Goal: Check status: Check status

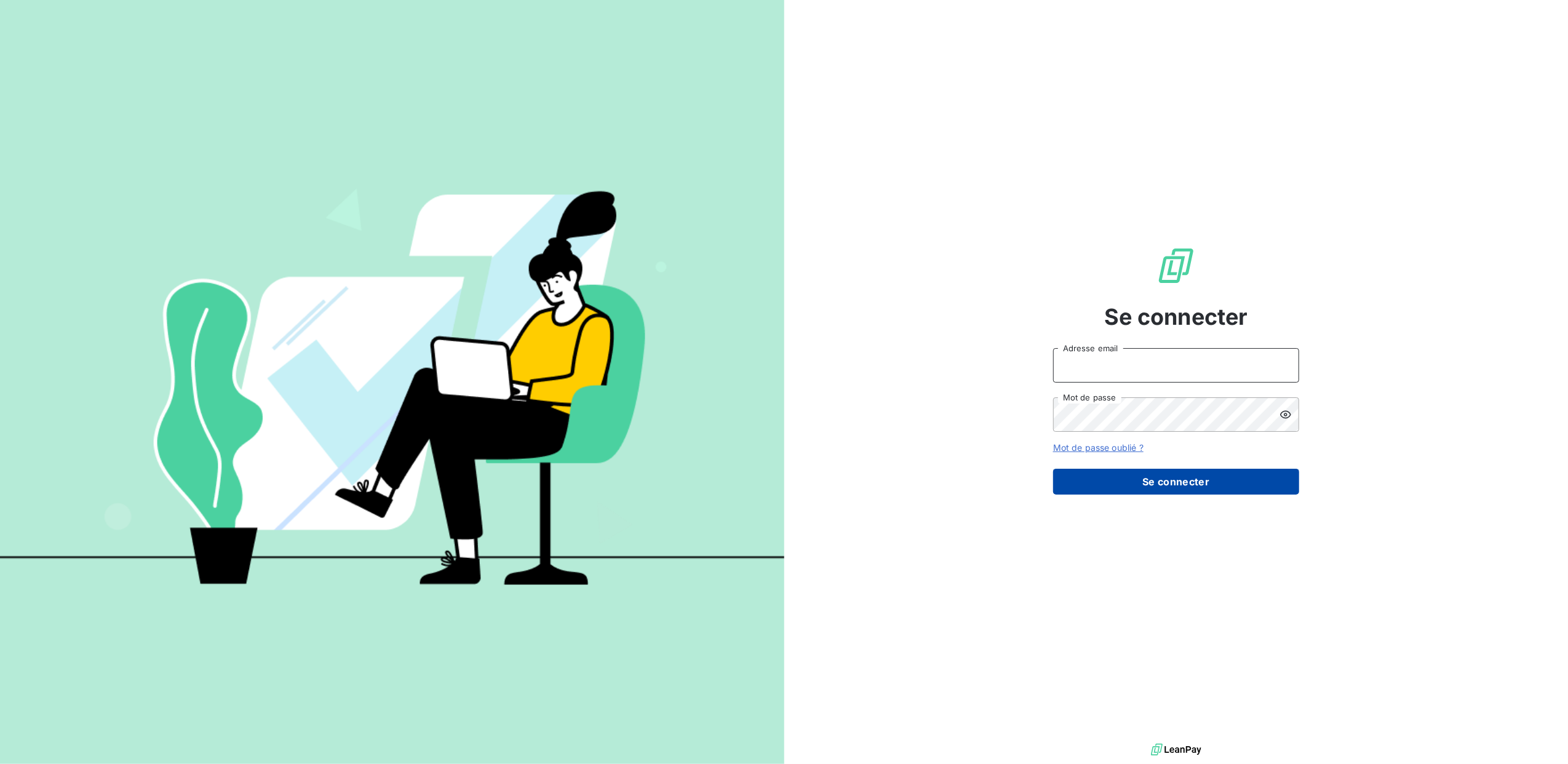
type input "mjmuraille@gmail.com"
click at [1192, 488] on button "Se connecter" at bounding box center [1176, 481] width 246 height 26
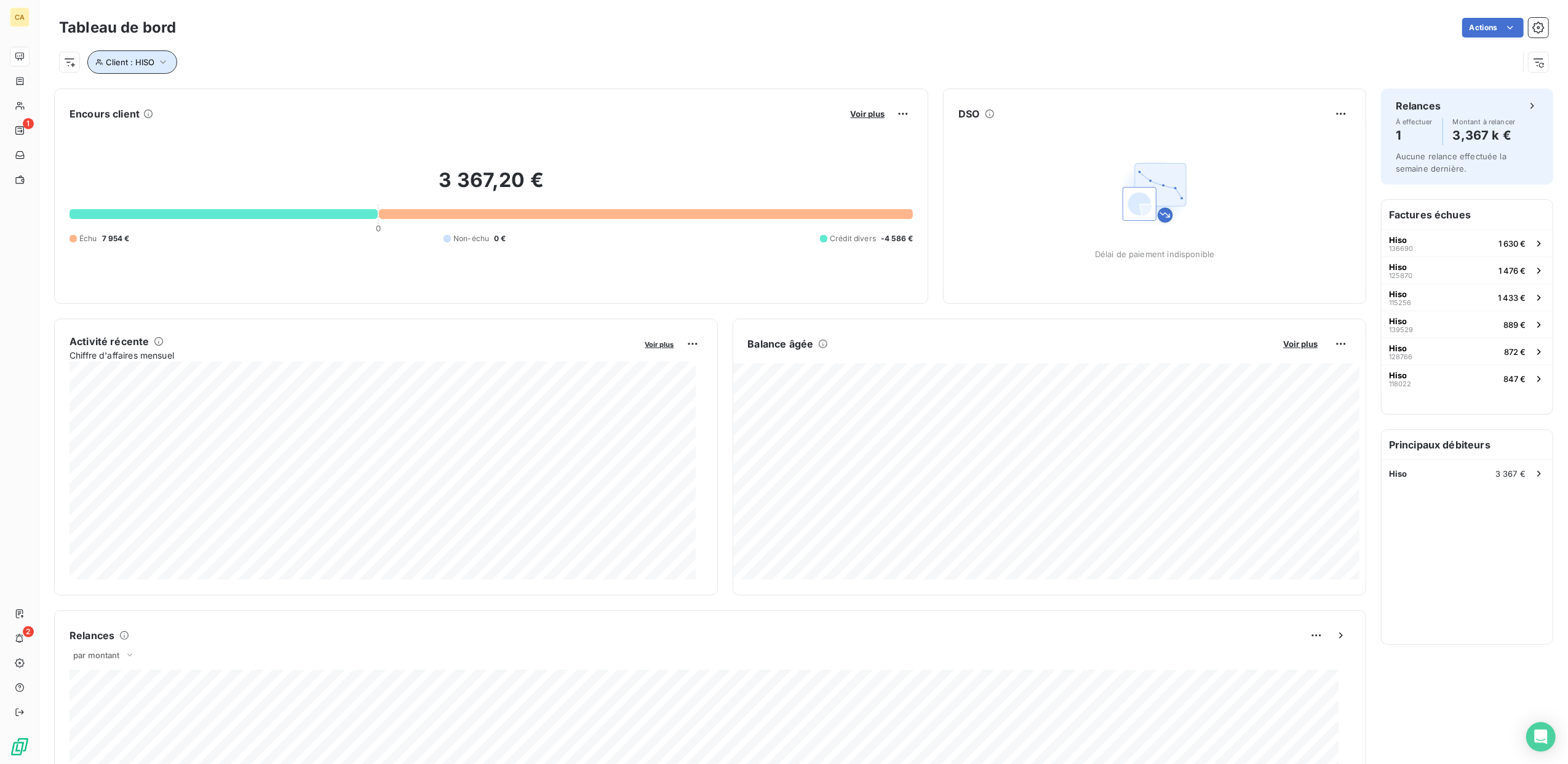
click at [165, 61] on icon "button" at bounding box center [163, 62] width 6 height 3
drag, startPoint x: 350, startPoint y: 94, endPoint x: 133, endPoint y: 59, distance: 219.8
click at [133, 59] on body "CA 1 2 Tableau de bord Actions Client : HISO Encours client Voir plus 3 367,20 …" at bounding box center [784, 382] width 1568 height 764
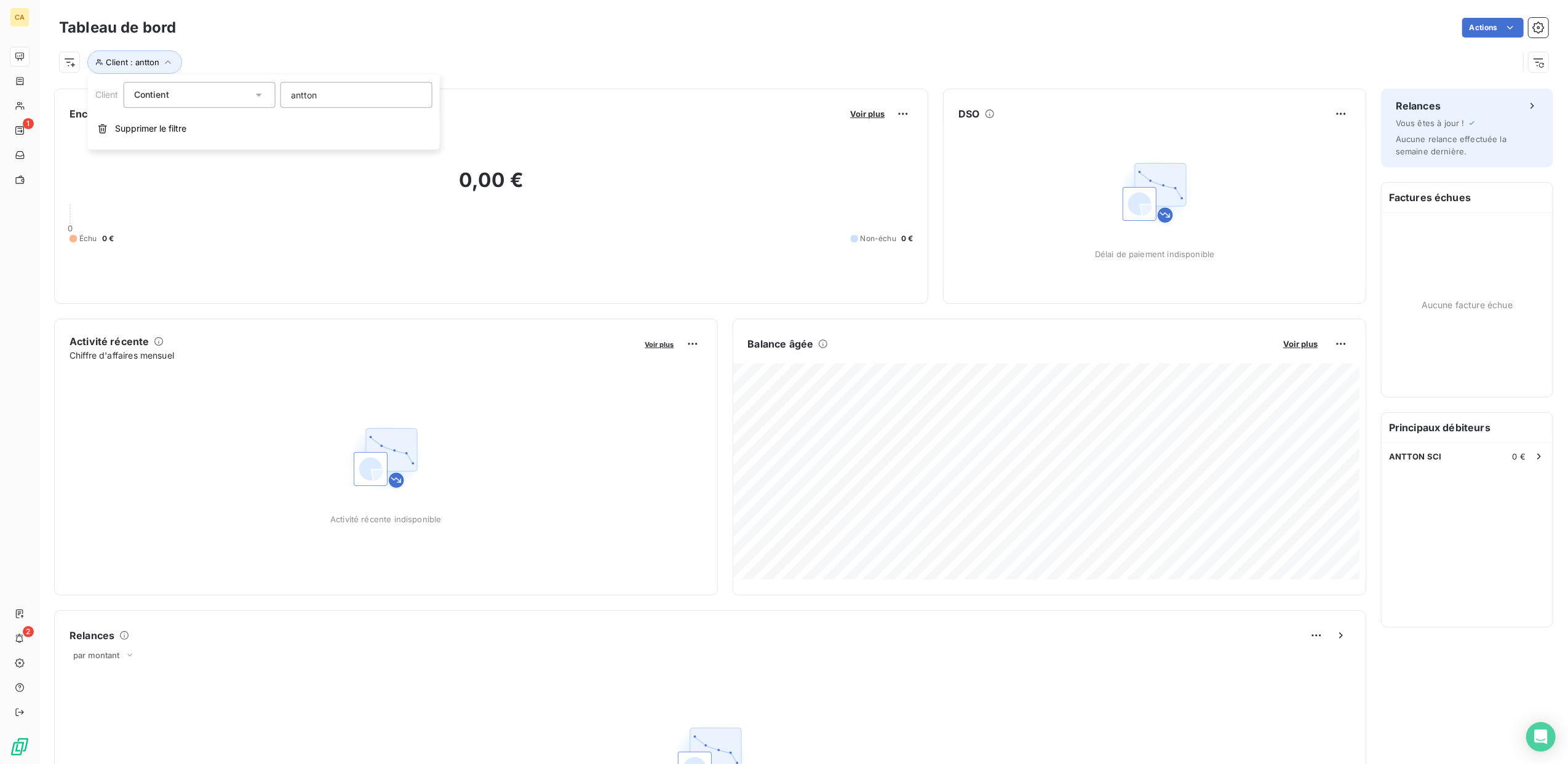
click at [357, 92] on input "antton" at bounding box center [356, 94] width 152 height 26
type input "antton"
click at [347, 99] on input "antton" at bounding box center [356, 94] width 152 height 26
click at [569, 81] on div "Tableau de bord Actions Client : antton" at bounding box center [804, 40] width 1529 height 81
click at [165, 61] on icon "button" at bounding box center [168, 61] width 13 height 13
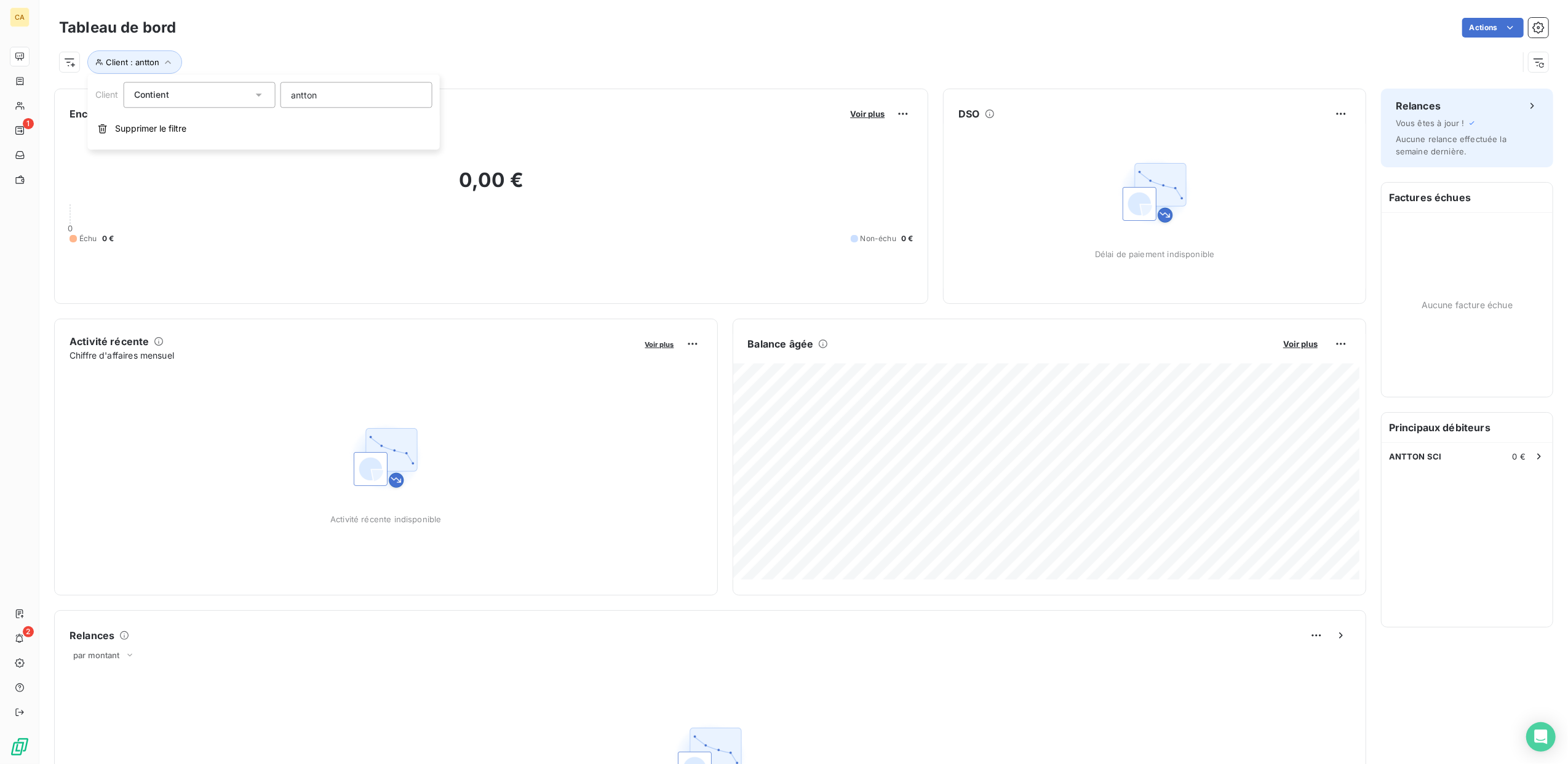
click at [357, 97] on input "antton" at bounding box center [356, 94] width 152 height 26
click at [1393, 459] on span "ANTTON SCI" at bounding box center [1415, 457] width 53 height 10
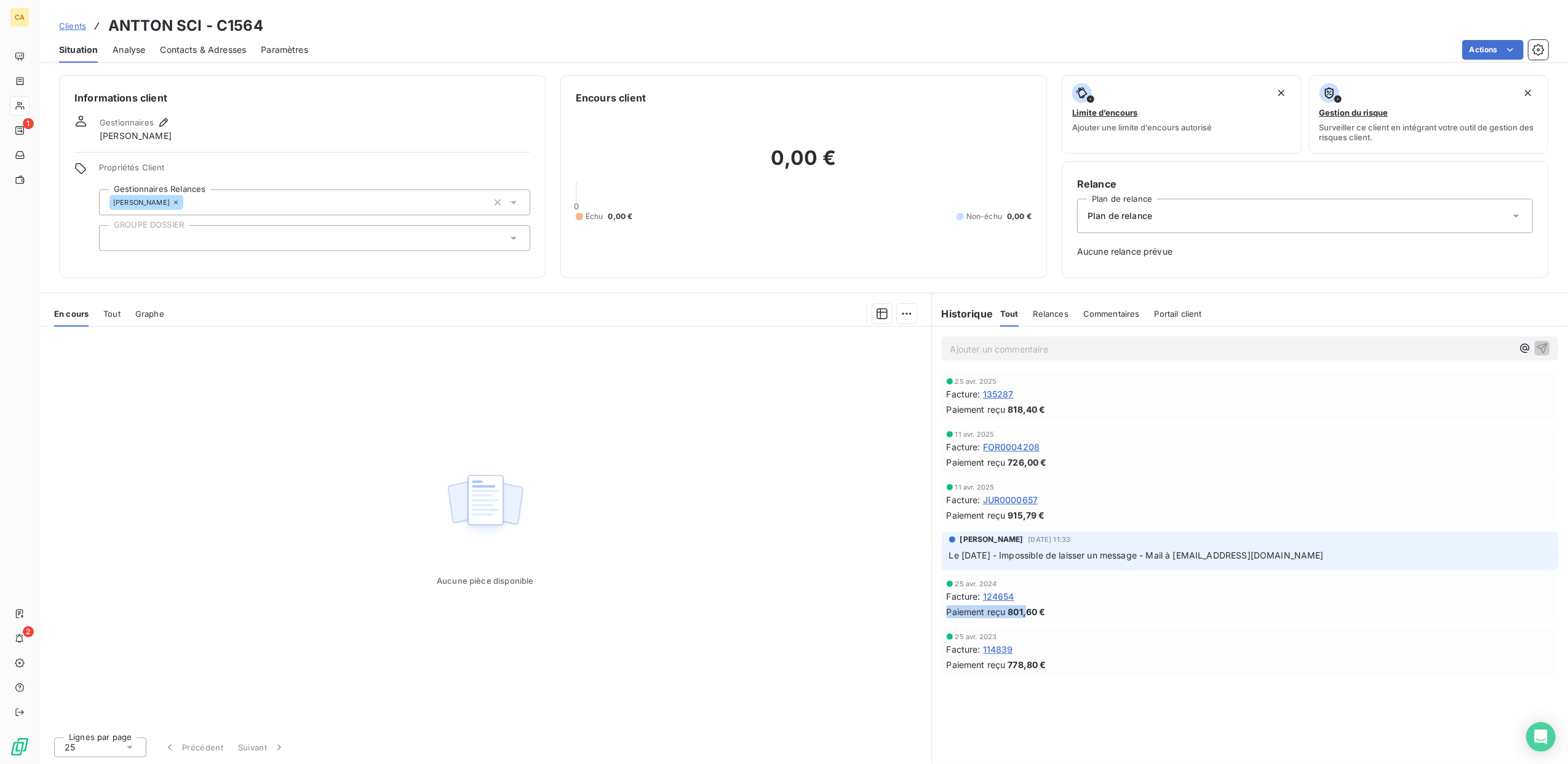
drag, startPoint x: 1024, startPoint y: 601, endPoint x: 1030, endPoint y: 608, distance: 9.2
click at [1030, 608] on div "[DATE] Facture : 124654 Paiement reçu 801,60 €" at bounding box center [1250, 599] width 607 height 38
click at [1132, 617] on div "Paiement reçu 801,60 €" at bounding box center [1250, 612] width 607 height 13
click at [1191, 40] on div "Actions" at bounding box center [935, 49] width 1226 height 19
